Goal: Task Accomplishment & Management: Manage account settings

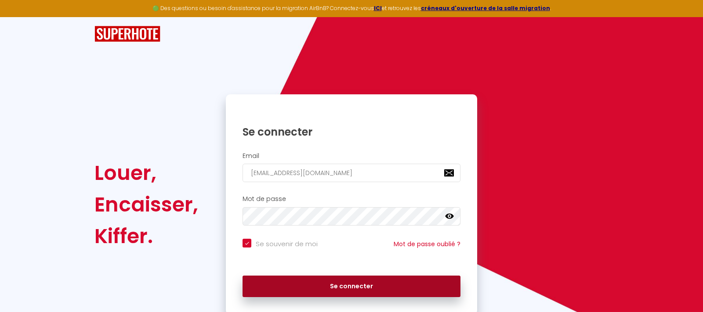
click at [358, 288] on button "Se connecter" at bounding box center [351, 287] width 218 height 22
checkbox input "true"
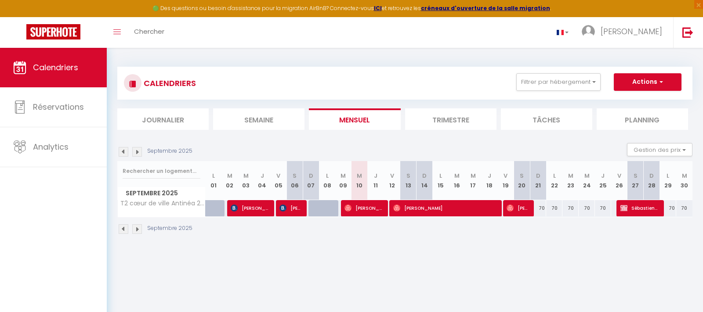
click at [410, 203] on span "[PERSON_NAME]" at bounding box center [444, 208] width 103 height 17
select select "OK"
select select "0"
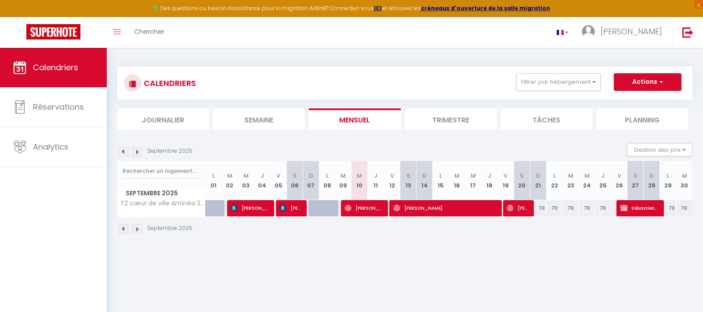
select select "1"
select select
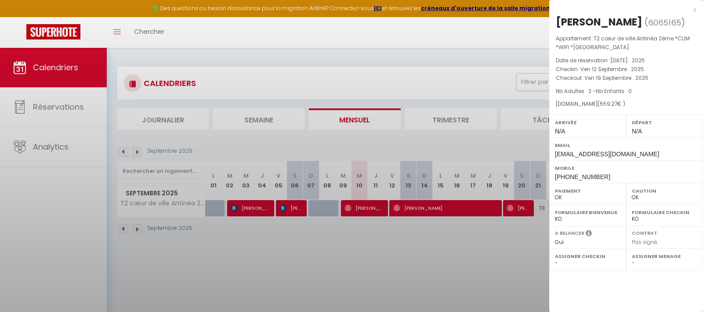
select select "20563"
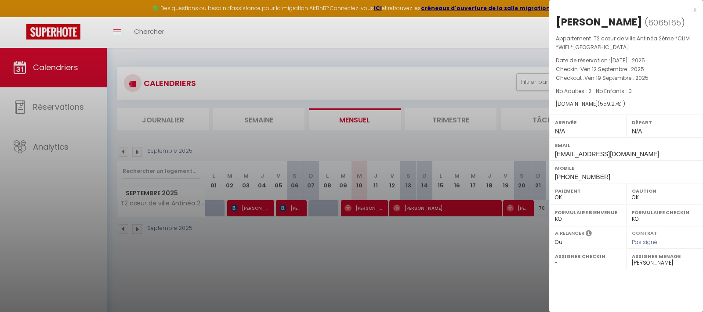
click at [454, 237] on div at bounding box center [351, 156] width 703 height 312
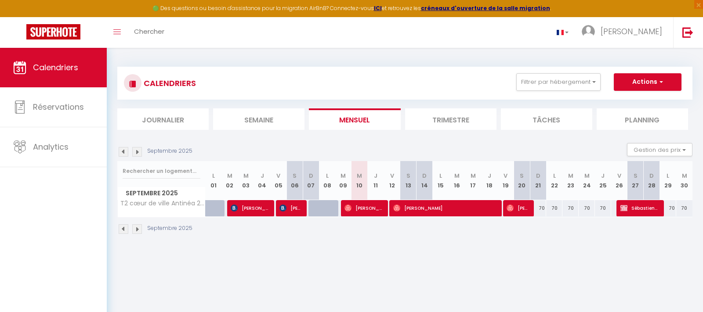
click at [455, 116] on li "Trimestre" at bounding box center [450, 119] width 91 height 22
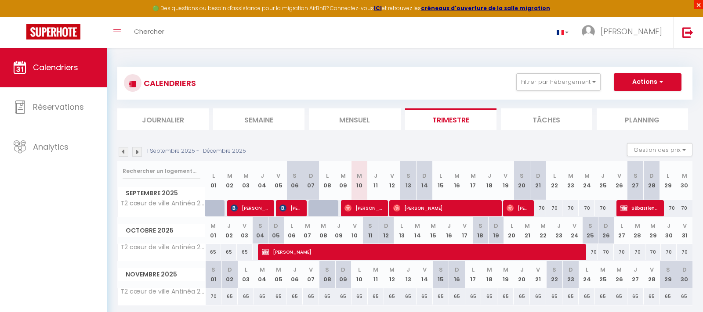
click at [697, 7] on span "×" at bounding box center [698, 4] width 9 height 9
